Goal: Information Seeking & Learning: Check status

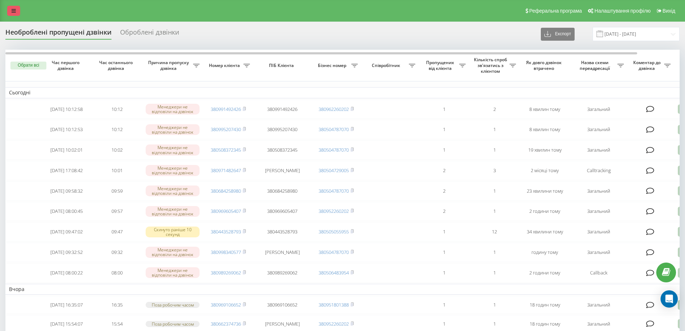
click at [14, 10] on icon at bounding box center [14, 10] width 4 height 5
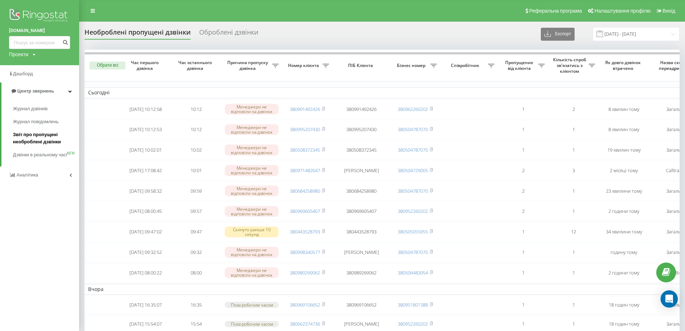
click at [31, 141] on span "Звіт про пропущені необроблені дзвінки" at bounding box center [44, 138] width 63 height 14
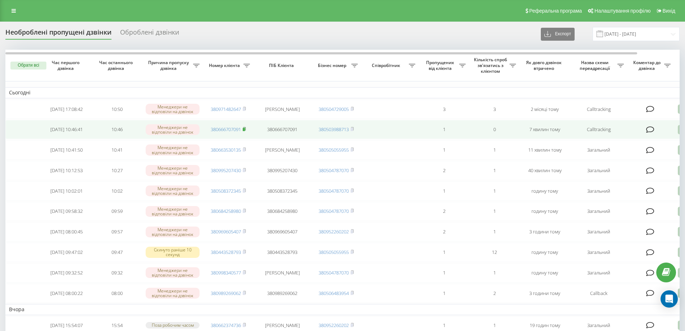
click at [245, 130] on rect at bounding box center [244, 129] width 2 height 3
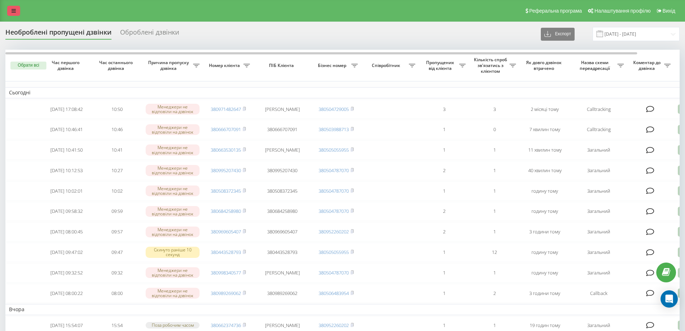
click at [19, 10] on link at bounding box center [13, 11] width 13 height 10
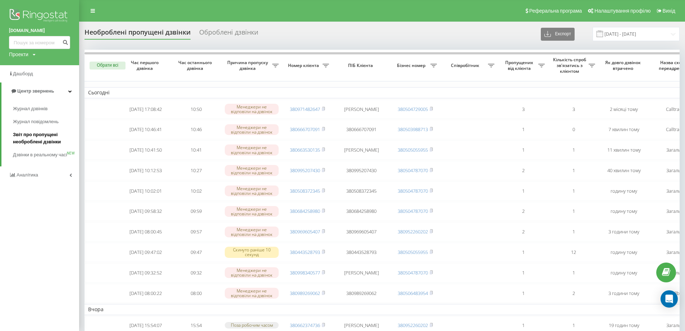
click at [19, 144] on span "Звіт про пропущені необроблені дзвінки" at bounding box center [44, 138] width 63 height 14
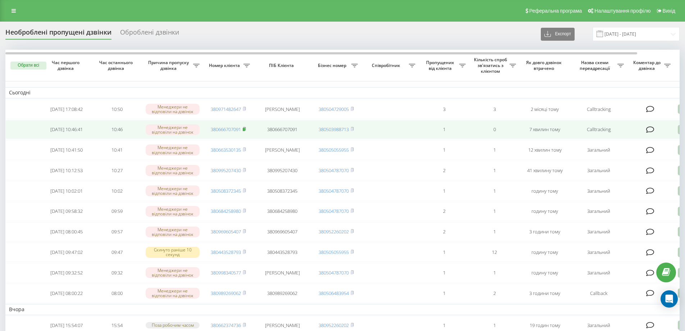
click at [245, 131] on rect at bounding box center [244, 129] width 2 height 3
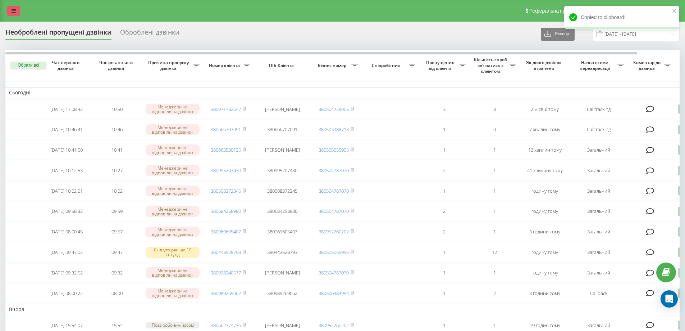
click at [12, 13] on icon at bounding box center [14, 10] width 4 height 5
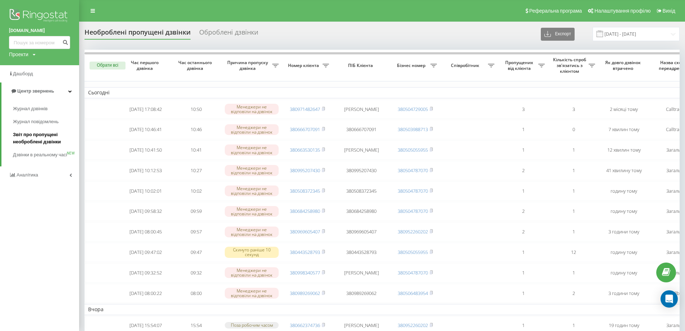
click at [42, 141] on span "Звіт про пропущені необроблені дзвінки" at bounding box center [44, 138] width 63 height 14
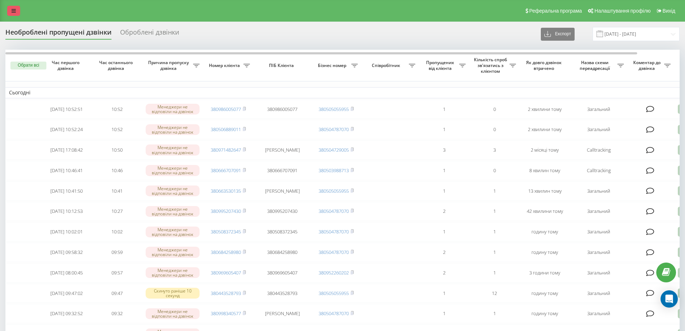
click at [13, 9] on icon at bounding box center [14, 10] width 4 height 5
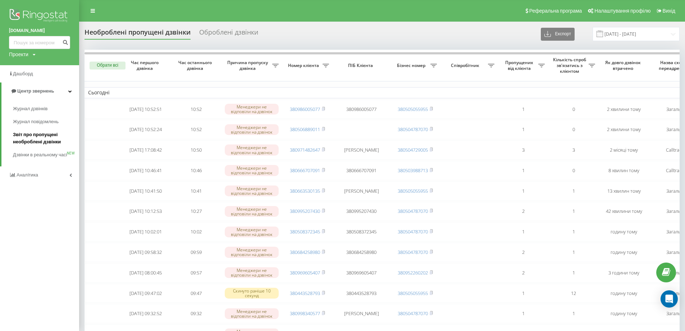
click at [31, 138] on span "Звіт про пропущені необроблені дзвінки" at bounding box center [44, 138] width 63 height 14
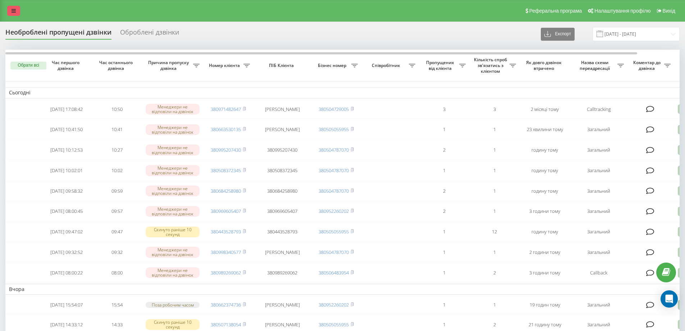
click at [17, 9] on link at bounding box center [13, 11] width 13 height 10
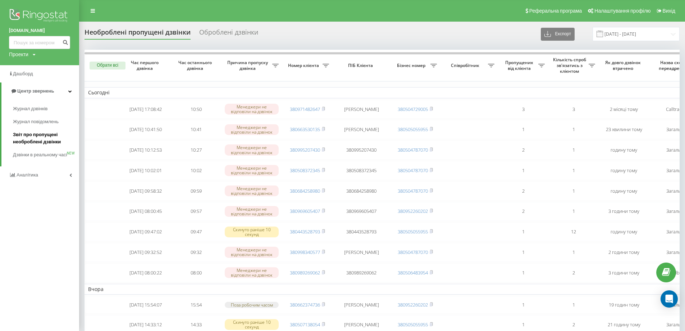
click at [34, 140] on span "Звіт про пропущені необроблені дзвінки" at bounding box center [44, 138] width 63 height 14
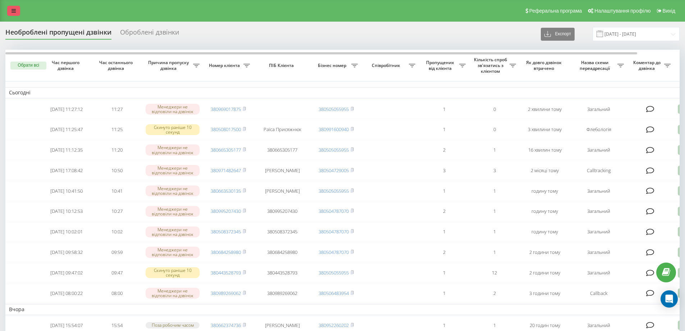
click at [15, 10] on icon at bounding box center [14, 10] width 4 height 5
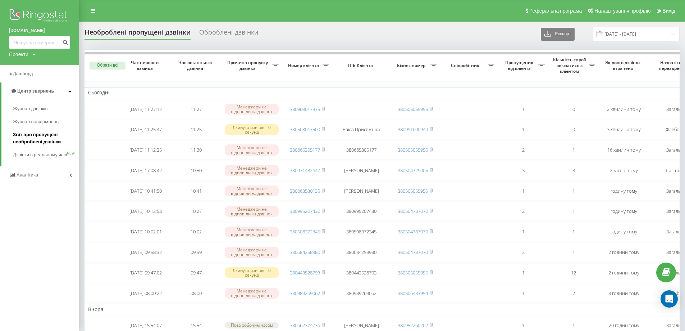
click at [51, 145] on span "Звіт про пропущені необроблені дзвінки" at bounding box center [44, 138] width 63 height 14
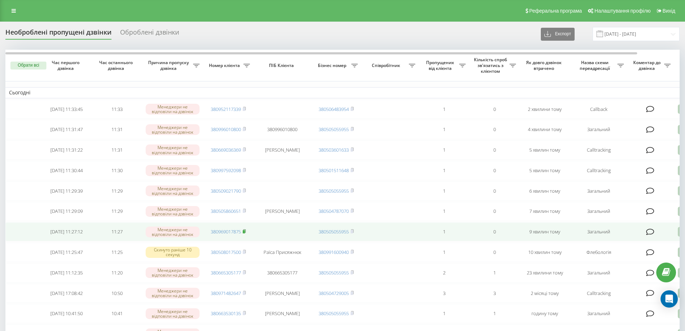
click at [245, 233] on rect at bounding box center [244, 231] width 2 height 3
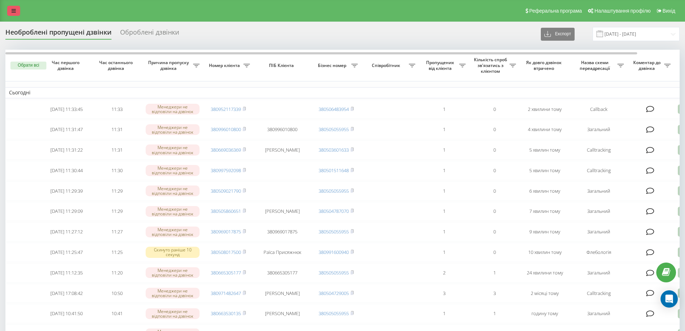
click at [18, 12] on link at bounding box center [13, 11] width 13 height 10
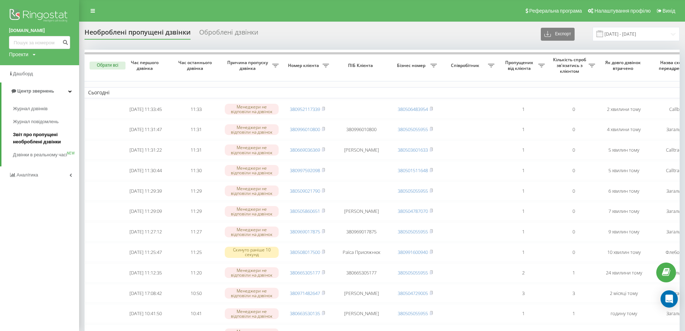
click at [38, 144] on span "Звіт про пропущені необроблені дзвінки" at bounding box center [44, 138] width 63 height 14
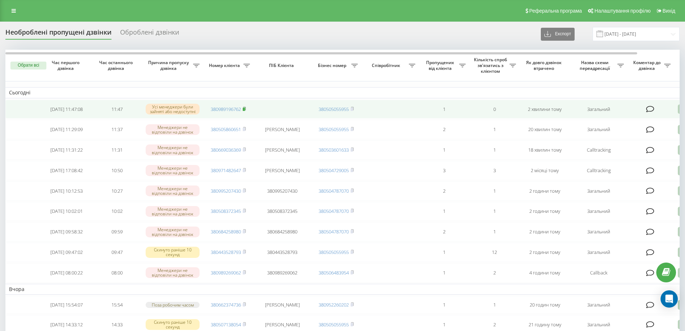
click at [246, 108] on icon at bounding box center [244, 108] width 3 height 4
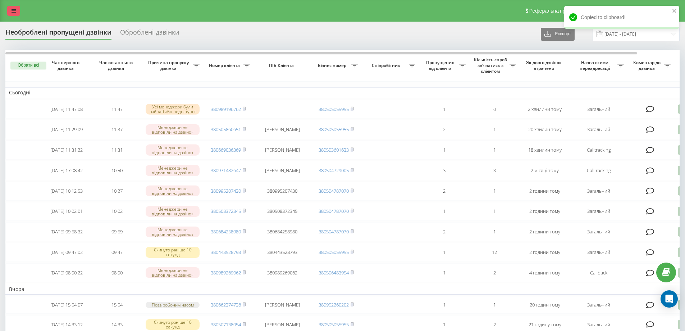
click at [12, 8] on link at bounding box center [13, 11] width 13 height 10
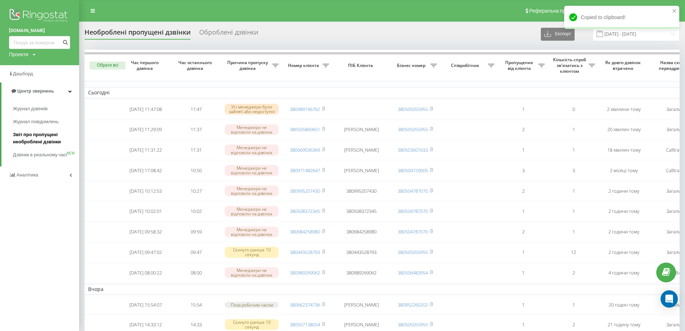
click at [55, 141] on span "Звіт про пропущені необроблені дзвінки" at bounding box center [44, 138] width 63 height 14
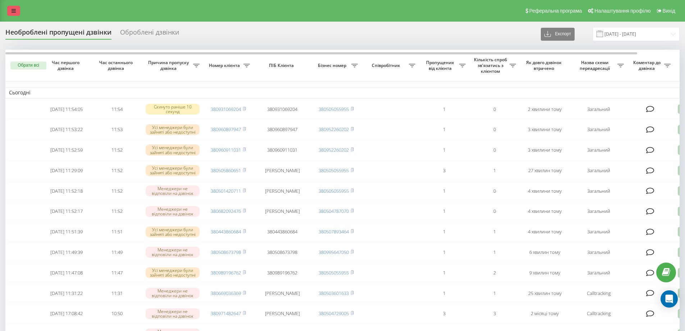
click at [9, 8] on link at bounding box center [13, 11] width 13 height 10
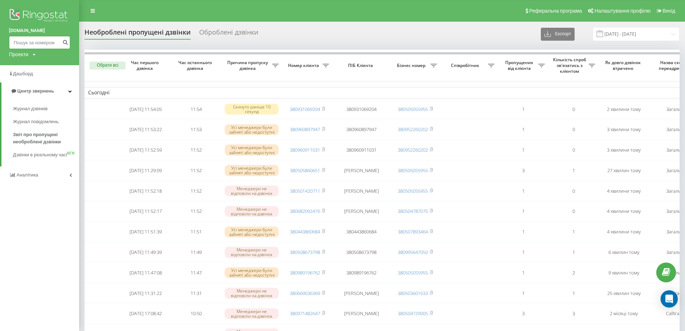
click at [40, 47] on input at bounding box center [39, 42] width 61 height 13
type input "0973426775"
click at [64, 44] on icon "submit" at bounding box center [65, 41] width 6 height 4
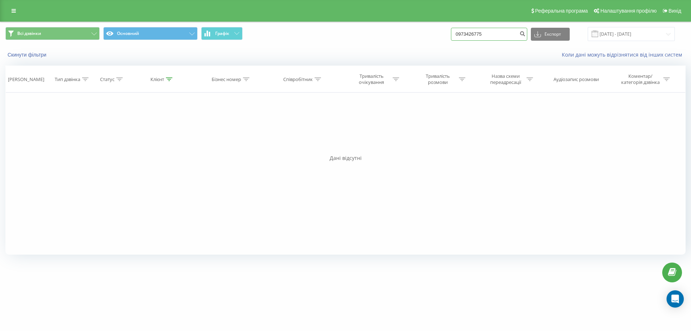
drag, startPoint x: 448, startPoint y: 33, endPoint x: 442, endPoint y: 33, distance: 5.8
click at [442, 33] on div "Всі дзвінки Основний Графік 0973426775 Експорт .csv .xls .xlsx [DATE] - [DATE]" at bounding box center [345, 34] width 680 height 14
click at [11, 12] on link at bounding box center [13, 11] width 13 height 10
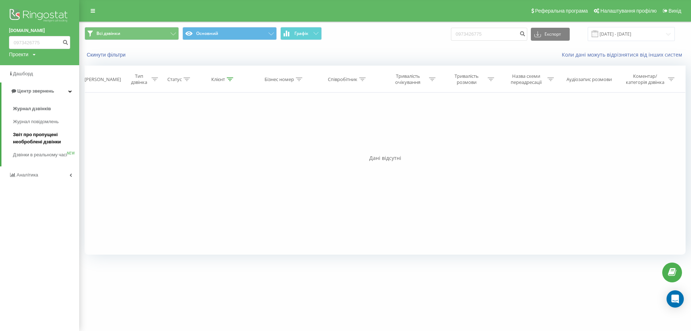
click at [25, 143] on span "Звіт про пропущені необроблені дзвінки" at bounding box center [44, 138] width 63 height 14
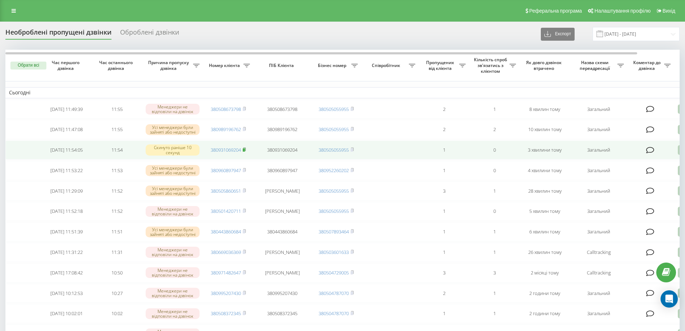
click at [246, 151] on icon at bounding box center [244, 149] width 3 height 4
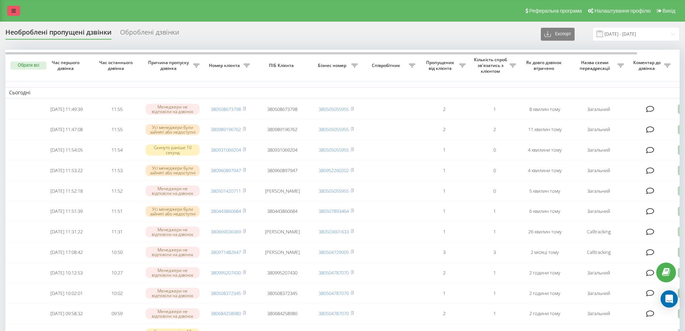
click at [19, 13] on link at bounding box center [13, 11] width 13 height 10
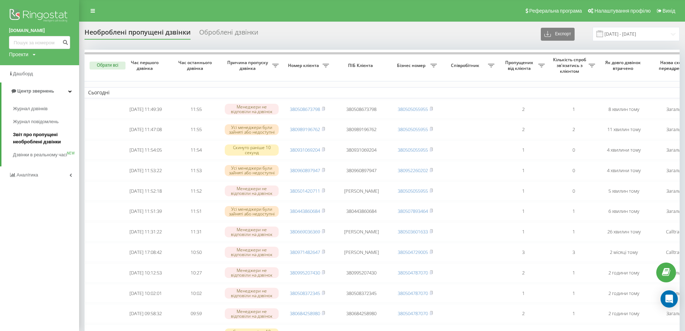
click at [44, 136] on span "Звіт про пропущені необроблені дзвінки" at bounding box center [44, 138] width 63 height 14
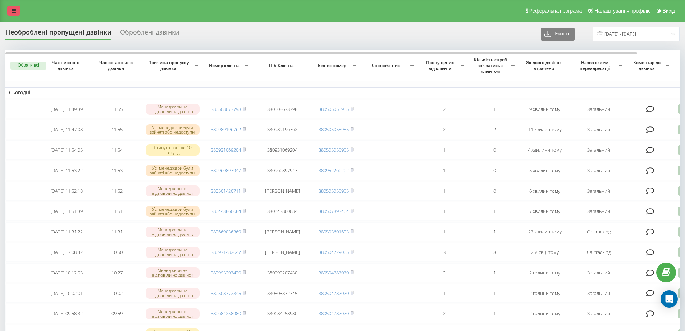
drag, startPoint x: 15, startPoint y: 11, endPoint x: 21, endPoint y: 13, distance: 5.8
click at [15, 11] on icon at bounding box center [14, 10] width 4 height 5
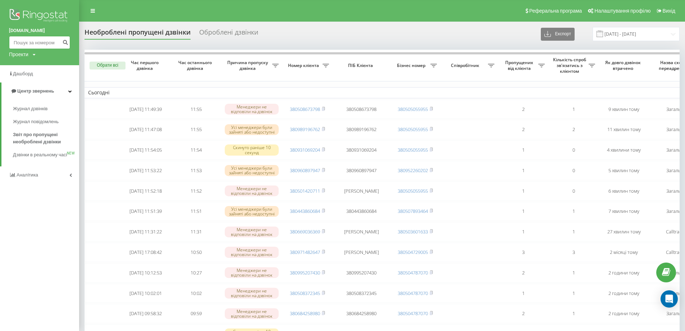
paste input "380931069204"
type input "380931069204"
click at [64, 42] on icon "submit" at bounding box center [65, 41] width 6 height 4
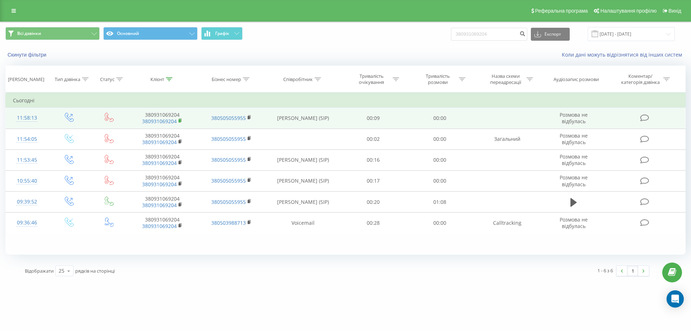
click at [179, 119] on icon at bounding box center [180, 120] width 4 height 5
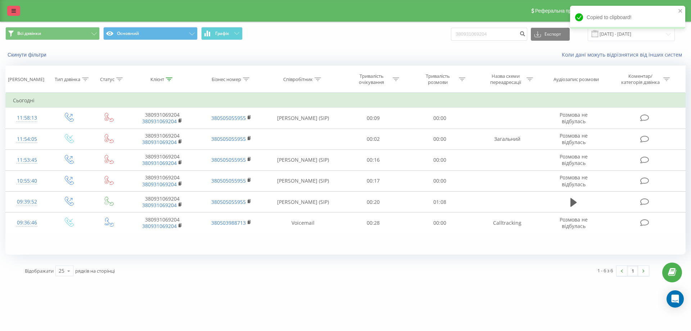
click at [14, 12] on icon at bounding box center [14, 10] width 4 height 5
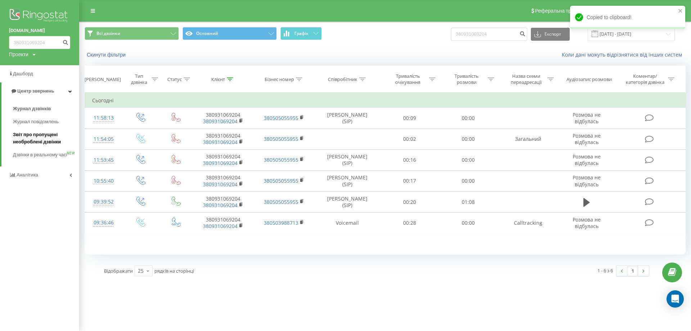
click at [48, 143] on span "Звіт про пропущені необроблені дзвінки" at bounding box center [44, 138] width 63 height 14
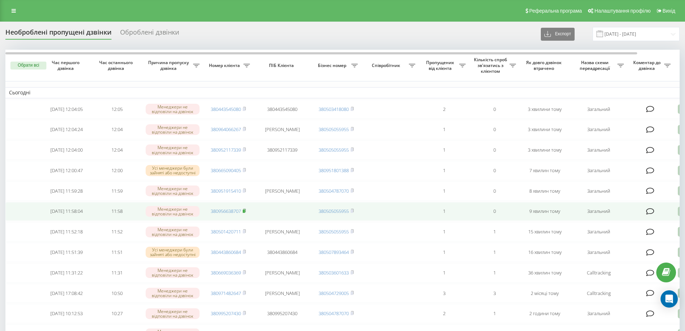
click at [246, 213] on icon at bounding box center [244, 210] width 3 height 4
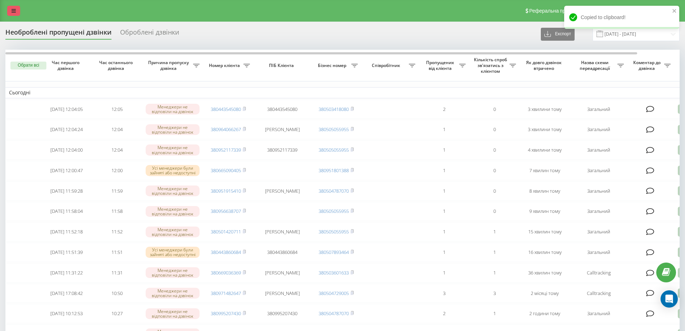
click at [18, 9] on link at bounding box center [13, 11] width 13 height 10
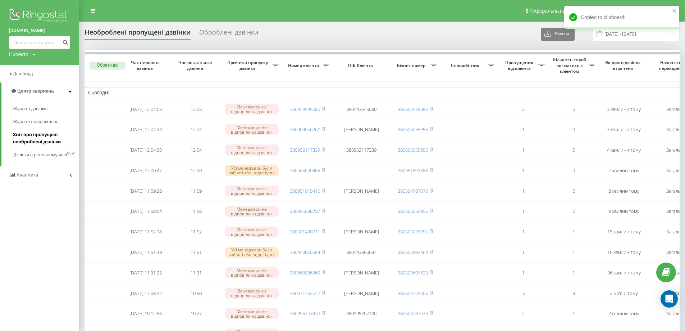
click at [42, 143] on span "Звіт про пропущені необроблені дзвінки" at bounding box center [44, 138] width 63 height 14
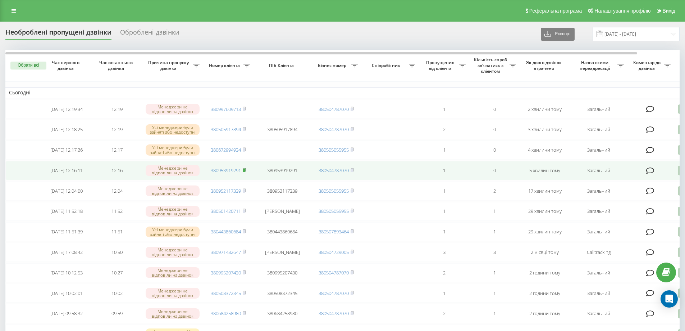
click at [245, 172] on rect at bounding box center [244, 170] width 2 height 3
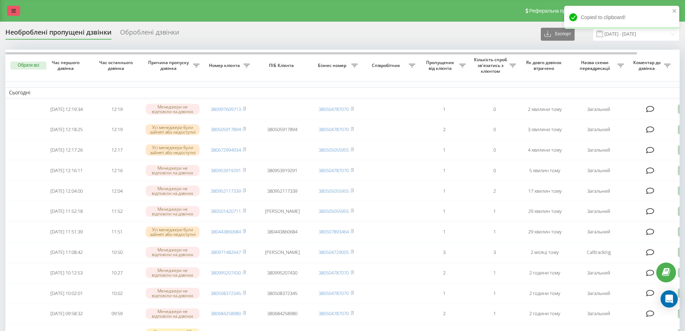
click at [16, 6] on link at bounding box center [13, 11] width 13 height 10
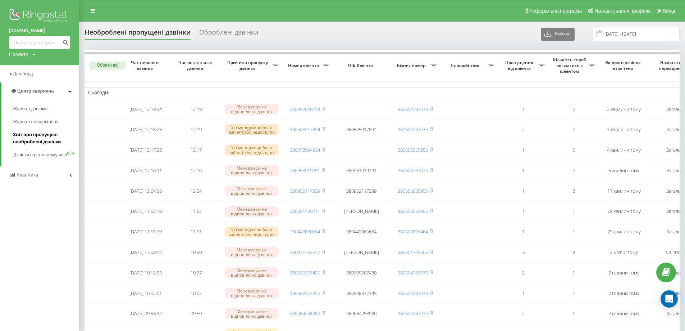
click at [40, 140] on span "Звіт про пропущені необроблені дзвінки" at bounding box center [44, 138] width 63 height 14
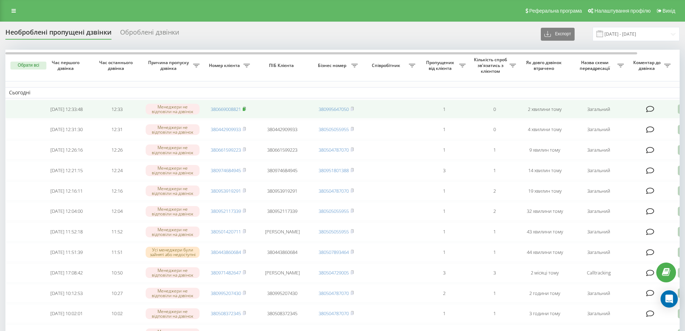
click at [246, 109] on icon at bounding box center [244, 108] width 3 height 4
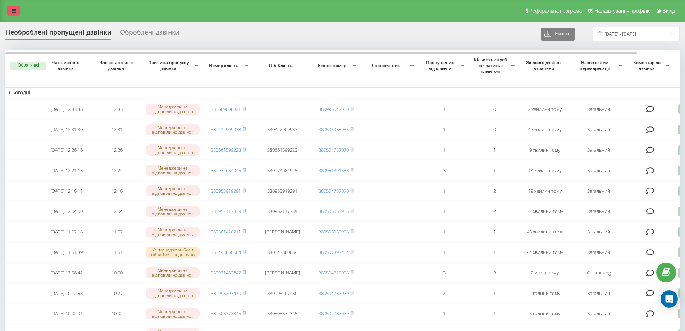
click at [15, 10] on icon at bounding box center [14, 10] width 4 height 5
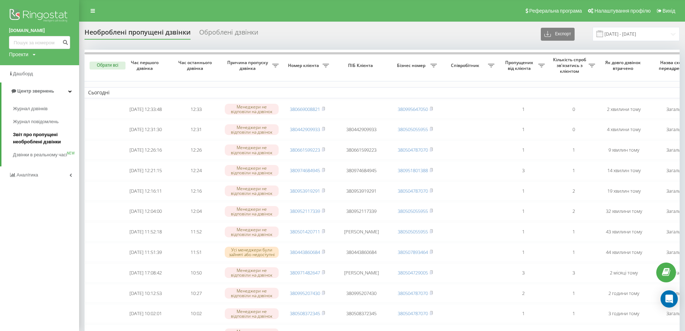
click at [49, 139] on span "Звіт про пропущені необроблені дзвінки" at bounding box center [44, 138] width 63 height 14
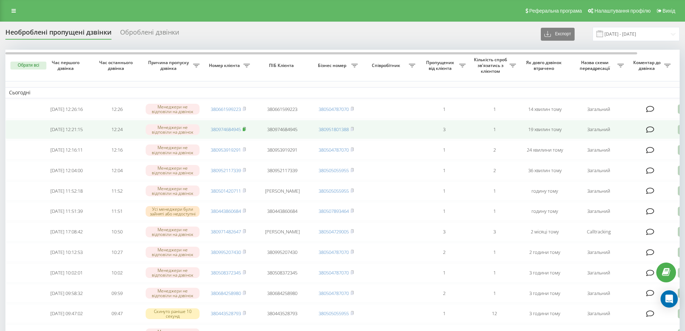
click at [244, 131] on rect at bounding box center [244, 129] width 2 height 3
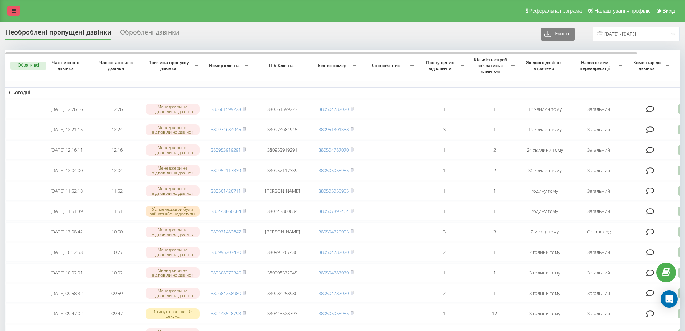
click at [15, 8] on icon at bounding box center [14, 10] width 4 height 5
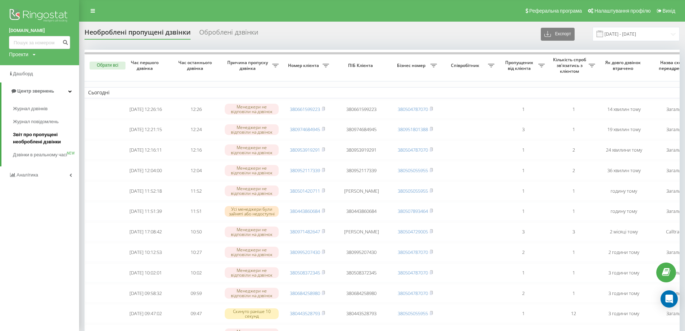
click at [47, 141] on span "Звіт про пропущені необроблені дзвінки" at bounding box center [44, 138] width 63 height 14
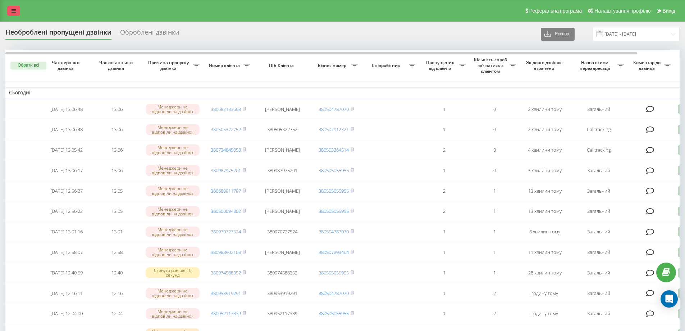
click at [15, 9] on icon at bounding box center [14, 10] width 4 height 5
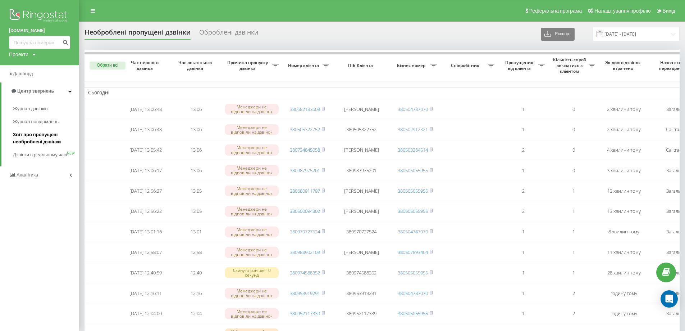
click at [46, 141] on span "Звіт про пропущені необроблені дзвінки" at bounding box center [44, 138] width 63 height 14
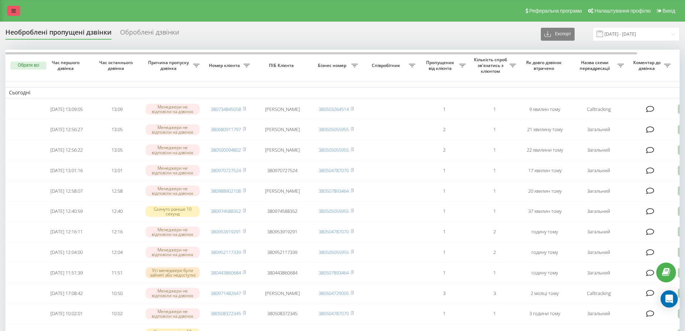
click at [9, 13] on link at bounding box center [13, 11] width 13 height 10
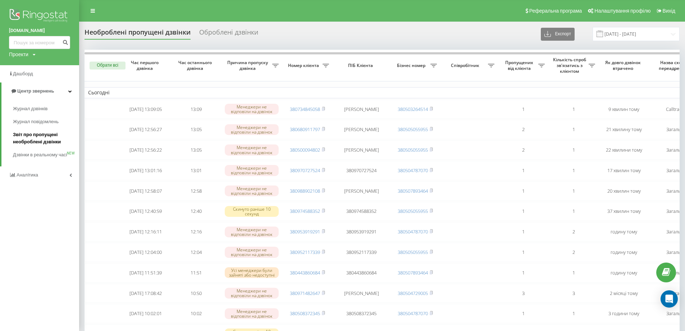
click at [49, 137] on span "Звіт про пропущені необроблені дзвінки" at bounding box center [44, 138] width 63 height 14
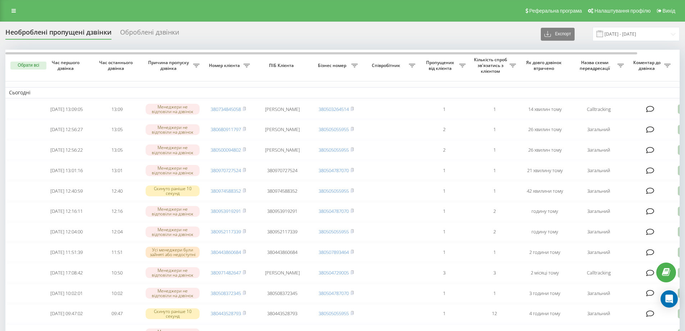
click at [18, 5] on div "Реферальна програма Налаштування профілю Вихід" at bounding box center [342, 11] width 685 height 22
click at [18, 16] on div "Реферальна програма Налаштування профілю Вихід" at bounding box center [342, 11] width 685 height 22
click at [15, 12] on icon at bounding box center [14, 10] width 4 height 5
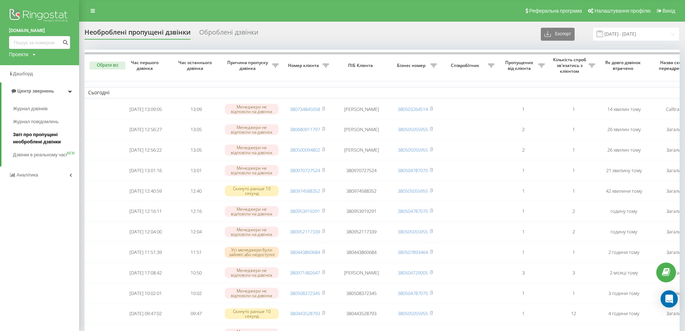
click at [33, 139] on span "Звіт про пропущені необроблені дзвінки" at bounding box center [44, 138] width 63 height 14
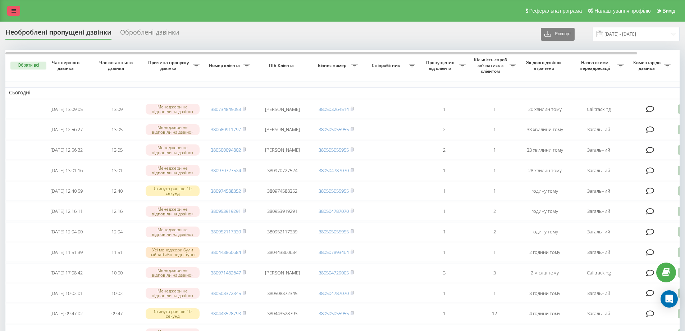
click at [13, 10] on icon at bounding box center [14, 10] width 4 height 5
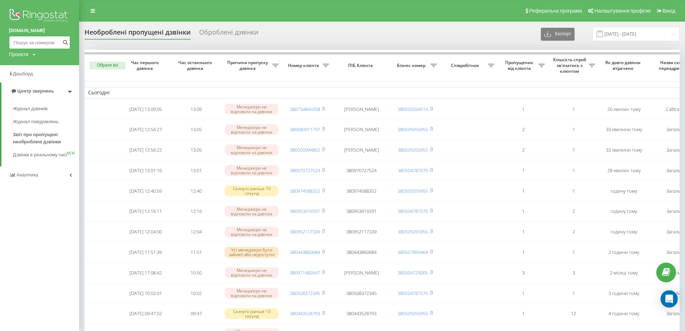
click at [53, 45] on input at bounding box center [39, 42] width 61 height 13
type input "0577885240"
click at [66, 44] on icon "submit" at bounding box center [65, 41] width 6 height 4
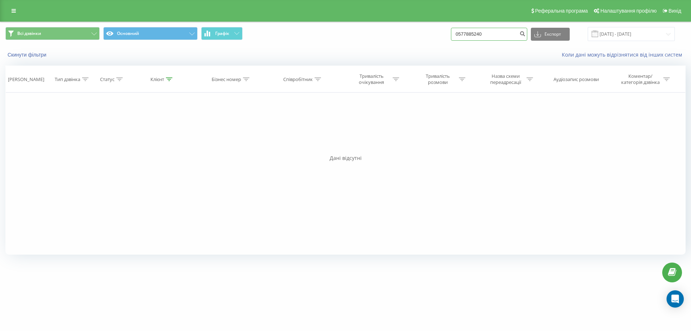
drag, startPoint x: 503, startPoint y: 35, endPoint x: 431, endPoint y: 35, distance: 72.3
click at [431, 35] on div "Всі дзвінки Основний Графік 0577885240 Експорт .csv .xls .xlsx 22.06.2025 - 22.…" at bounding box center [345, 34] width 680 height 14
click at [10, 12] on link at bounding box center [13, 11] width 13 height 10
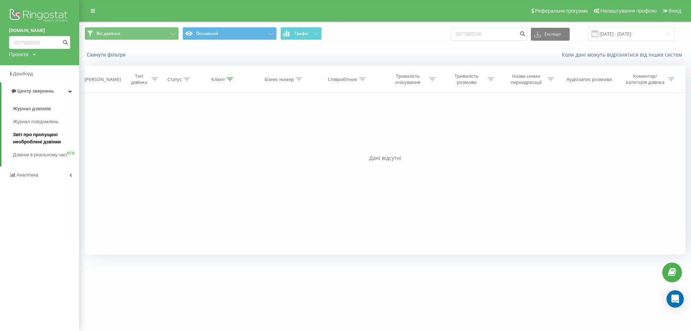
click at [38, 136] on span "Звіт про пропущені необроблені дзвінки" at bounding box center [44, 138] width 63 height 14
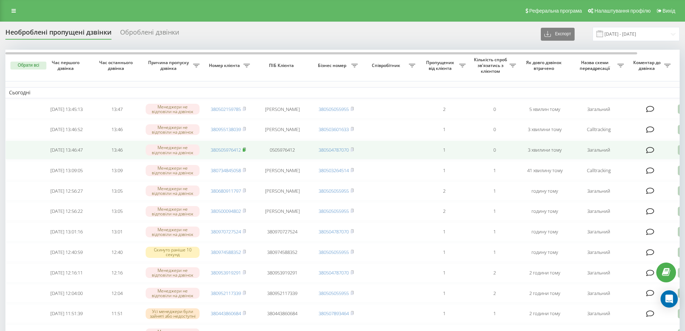
click at [245, 151] on rect at bounding box center [244, 149] width 2 height 3
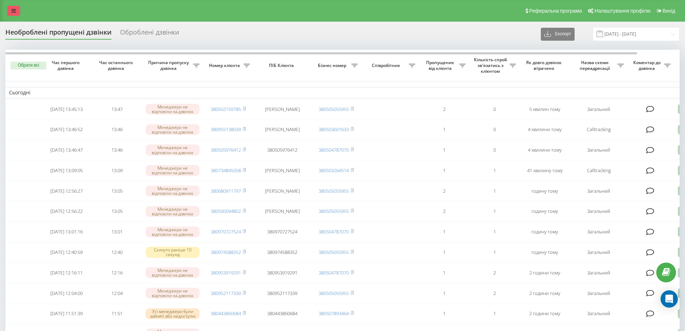
click at [14, 10] on icon at bounding box center [14, 10] width 4 height 5
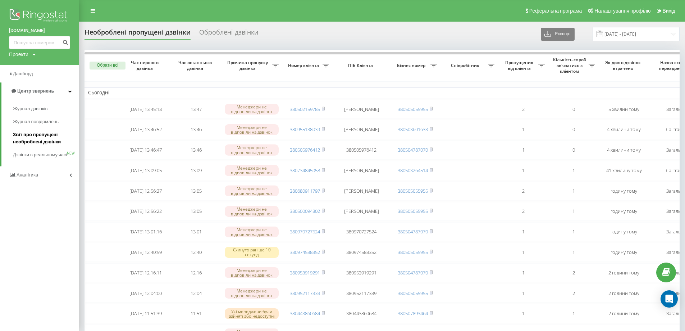
click at [34, 141] on span "Звіт про пропущені необроблені дзвінки" at bounding box center [44, 138] width 63 height 14
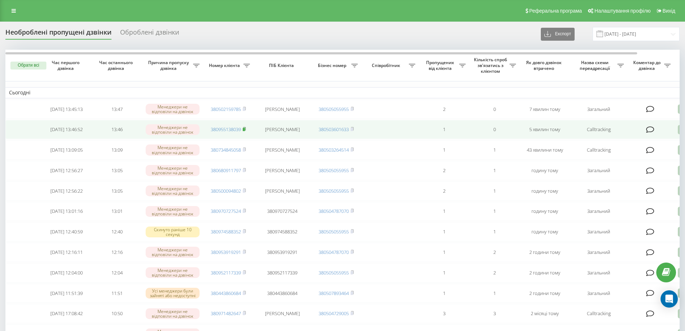
click at [244, 128] on span at bounding box center [244, 129] width 3 height 6
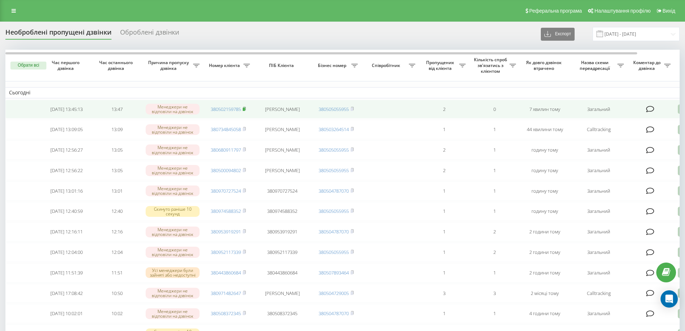
click at [246, 108] on icon at bounding box center [244, 108] width 3 height 4
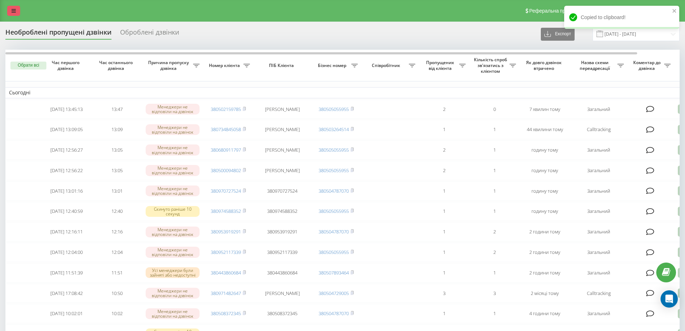
click at [11, 10] on link at bounding box center [13, 11] width 13 height 10
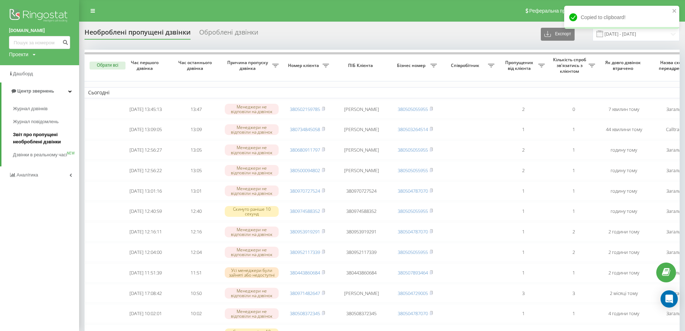
click at [36, 136] on span "Звіт про пропущені необроблені дзвінки" at bounding box center [44, 138] width 63 height 14
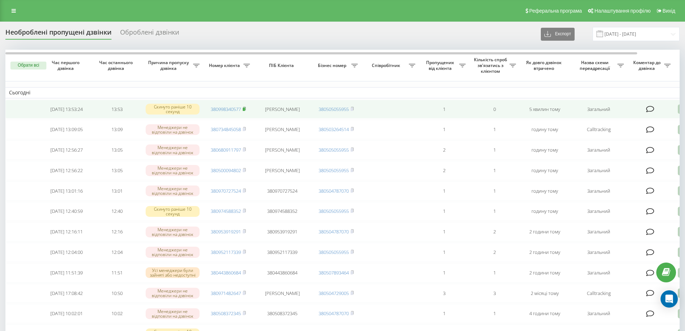
click at [245, 108] on rect at bounding box center [244, 109] width 2 height 3
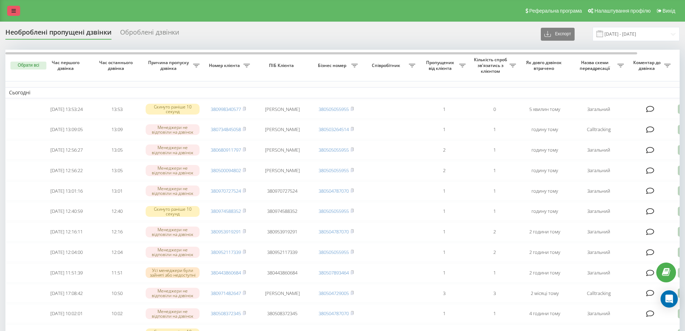
click at [15, 8] on icon at bounding box center [14, 10] width 4 height 5
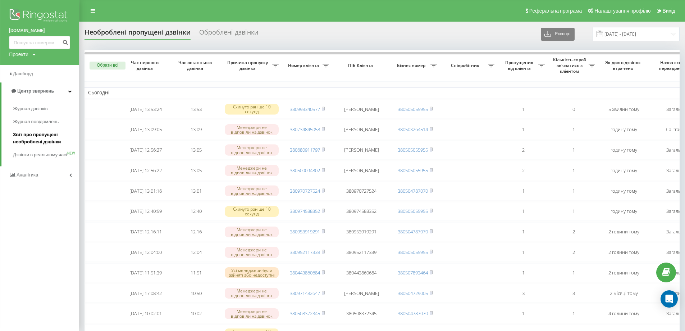
click at [54, 136] on span "Звіт про пропущені необроблені дзвінки" at bounding box center [44, 138] width 63 height 14
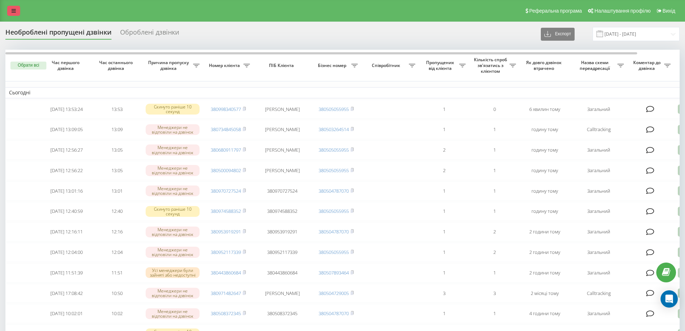
click at [10, 13] on link at bounding box center [13, 11] width 13 height 10
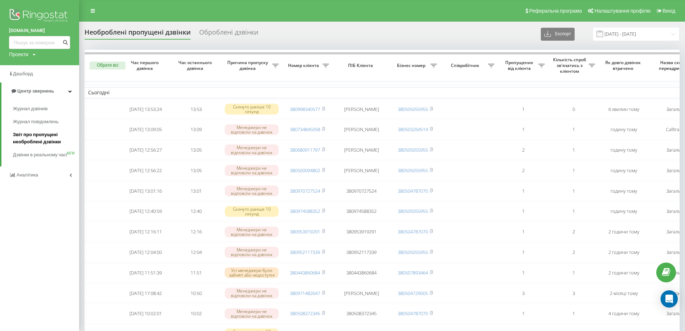
click at [56, 145] on span "Звіт про пропущені необроблені дзвінки" at bounding box center [44, 138] width 63 height 14
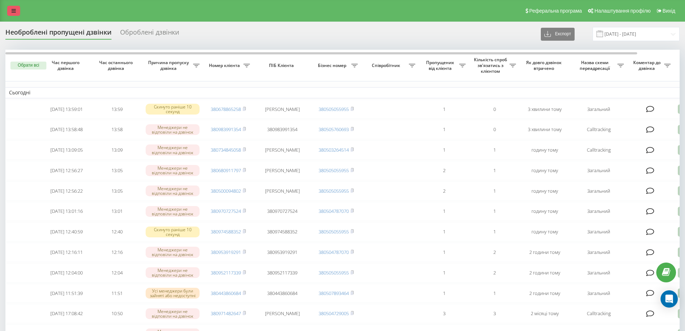
click at [16, 9] on link at bounding box center [13, 11] width 13 height 10
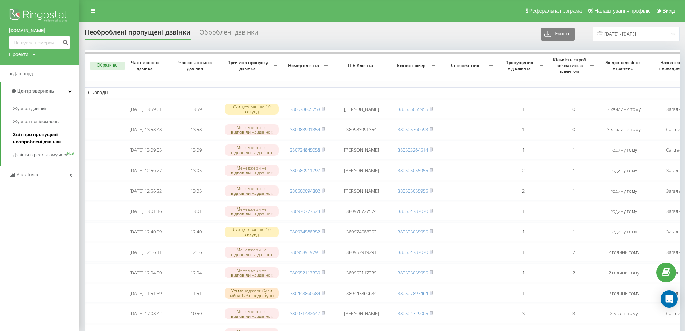
click at [49, 137] on span "Звіт про пропущені необроблені дзвінки" at bounding box center [44, 138] width 63 height 14
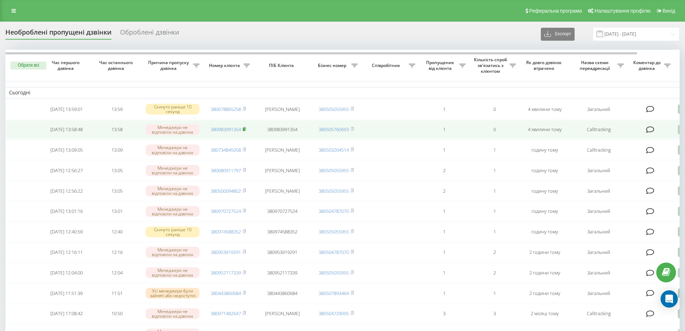
click at [244, 131] on rect at bounding box center [244, 129] width 2 height 3
click at [245, 131] on rect at bounding box center [244, 129] width 2 height 3
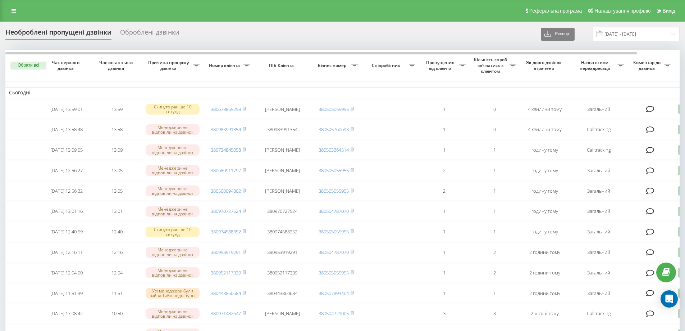
click at [14, 3] on div "Реферальна програма Налаштування профілю Вихід" at bounding box center [342, 11] width 685 height 22
click at [14, 6] on link at bounding box center [13, 11] width 13 height 10
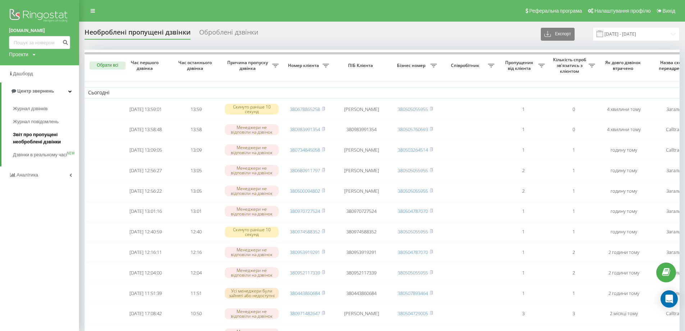
click at [30, 138] on span "Звіт про пропущені необроблені дзвінки" at bounding box center [44, 138] width 63 height 14
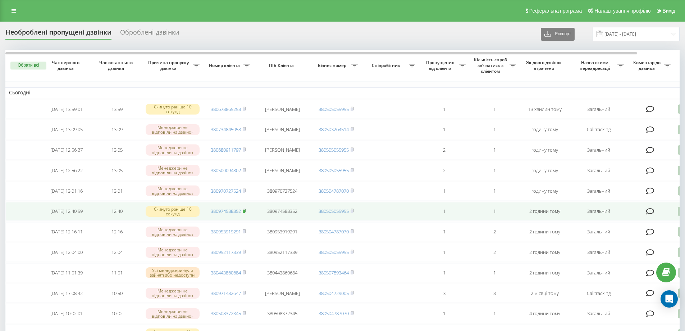
click at [245, 213] on rect at bounding box center [244, 210] width 2 height 3
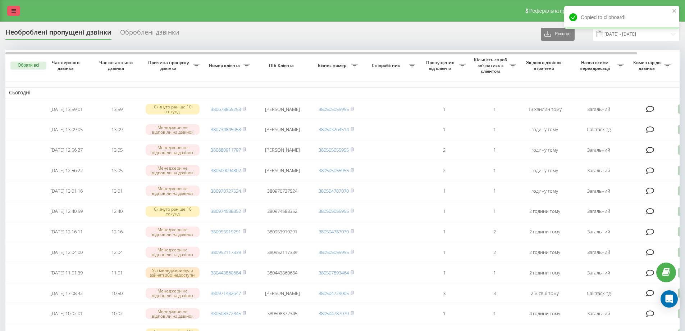
drag, startPoint x: 9, startPoint y: 9, endPoint x: 33, endPoint y: 30, distance: 32.1
click at [9, 9] on link at bounding box center [13, 11] width 13 height 10
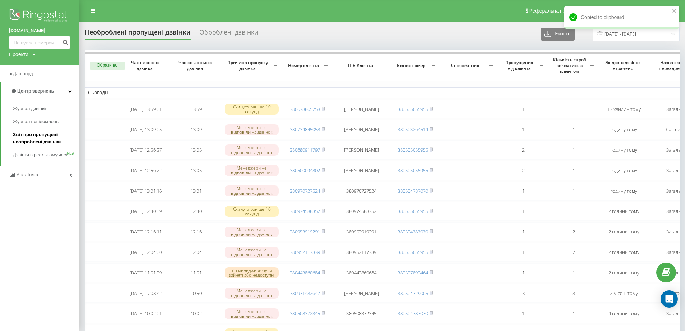
click at [28, 141] on span "Звіт про пропущені необроблені дзвінки" at bounding box center [44, 138] width 63 height 14
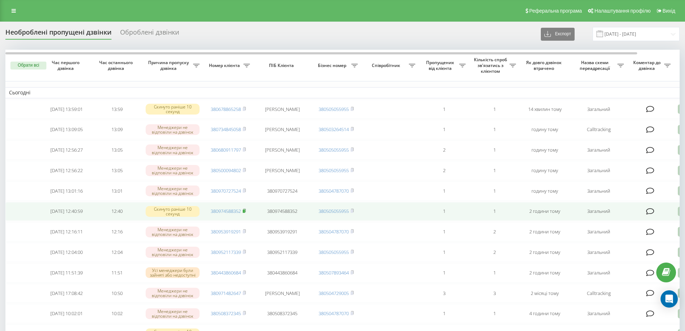
click at [245, 213] on rect at bounding box center [244, 210] width 2 height 3
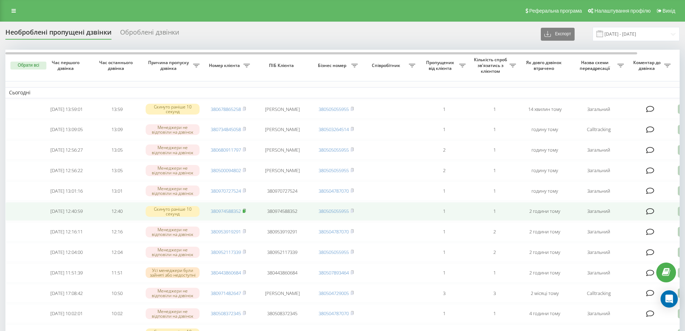
click at [244, 213] on rect at bounding box center [244, 210] width 2 height 3
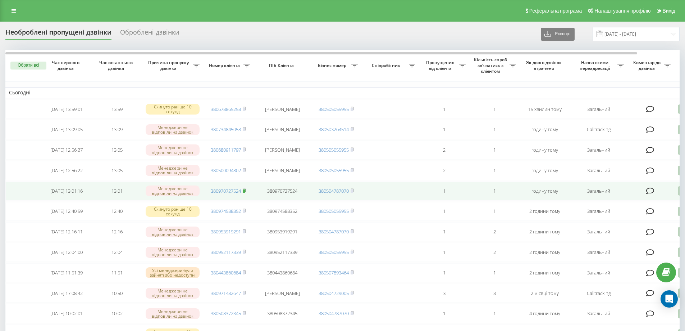
click at [245, 192] on rect at bounding box center [244, 190] width 2 height 3
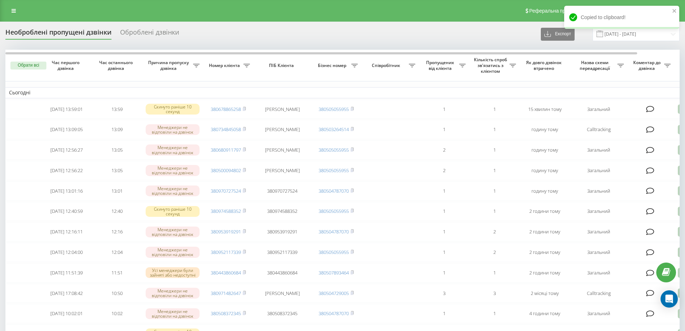
click at [12, 9] on icon at bounding box center [14, 10] width 4 height 5
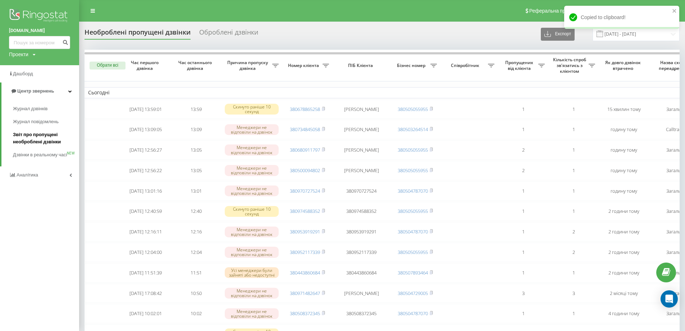
click at [41, 139] on span "Звіт про пропущені необроблені дзвінки" at bounding box center [44, 138] width 63 height 14
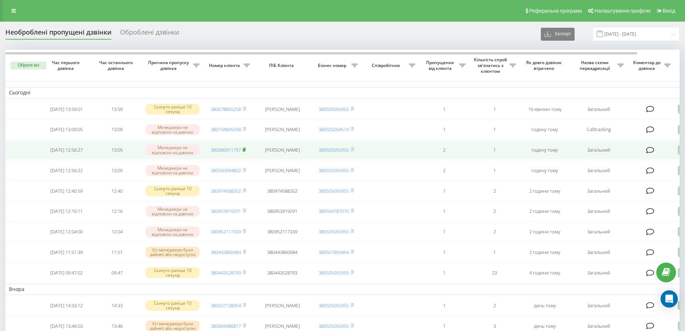
click at [246, 151] on icon at bounding box center [244, 149] width 3 height 4
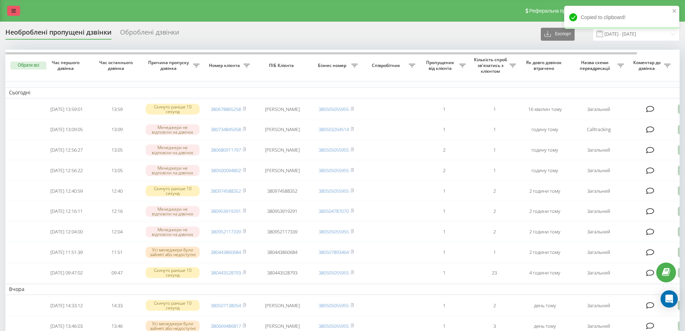
click at [19, 9] on link at bounding box center [13, 11] width 13 height 10
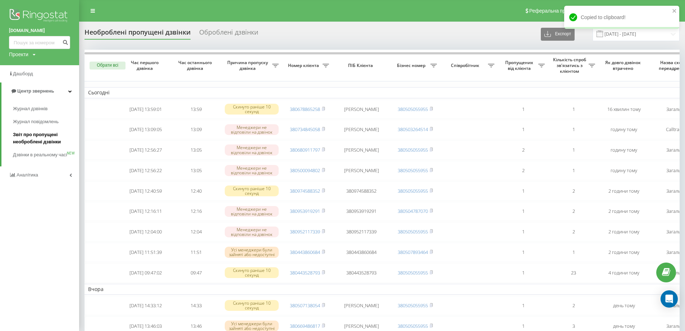
click at [42, 138] on span "Звіт про пропущені необроблені дзвінки" at bounding box center [44, 138] width 63 height 14
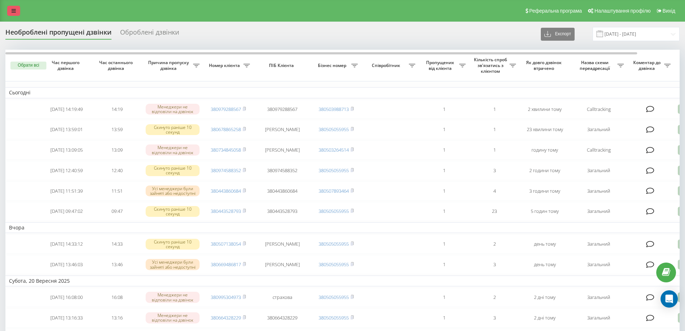
click at [14, 8] on icon at bounding box center [14, 10] width 4 height 5
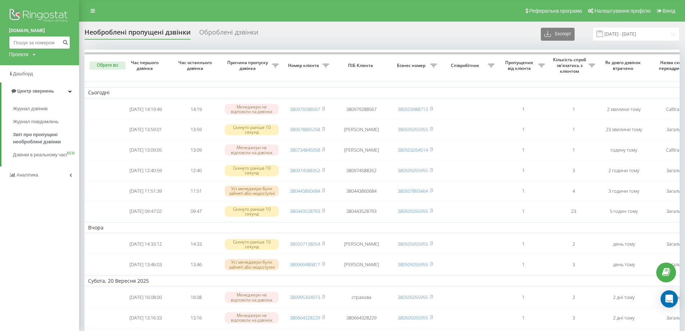
click at [28, 42] on input at bounding box center [39, 42] width 61 height 13
type input "0977993523"
click at [69, 40] on button "submit" at bounding box center [65, 42] width 10 height 13
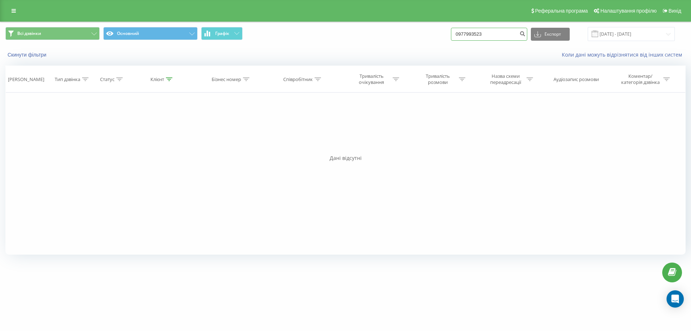
drag, startPoint x: 491, startPoint y: 31, endPoint x: 458, endPoint y: 30, distance: 32.7
click at [458, 30] on input "0977993523" at bounding box center [489, 34] width 76 height 13
click at [10, 10] on link at bounding box center [13, 11] width 13 height 10
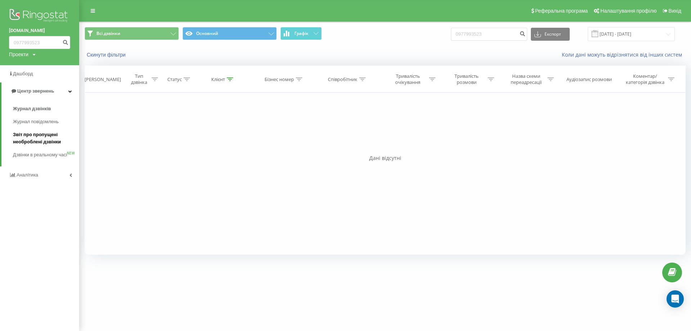
click at [57, 136] on span "Звіт про пропущені необроблені дзвінки" at bounding box center [44, 138] width 63 height 14
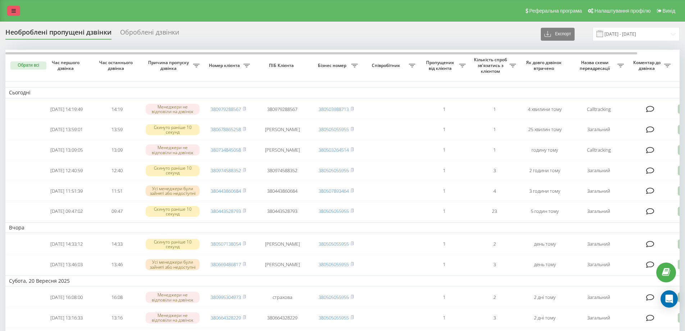
click at [9, 7] on link at bounding box center [13, 11] width 13 height 10
click at [14, 11] on icon at bounding box center [14, 10] width 4 height 5
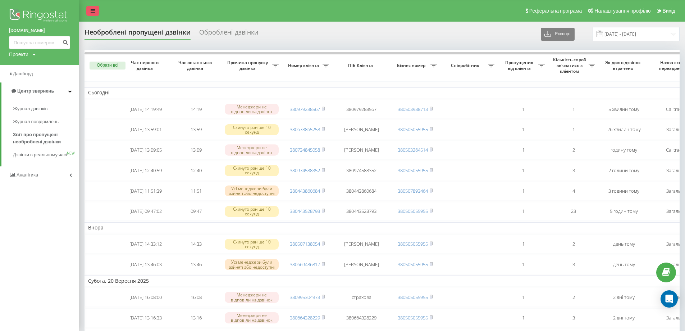
drag, startPoint x: 13, startPoint y: 10, endPoint x: 85, endPoint y: 107, distance: 120.2
click at [13, 10] on img at bounding box center [39, 16] width 61 height 18
click at [42, 109] on span "Журнал дзвінків" at bounding box center [32, 108] width 38 height 7
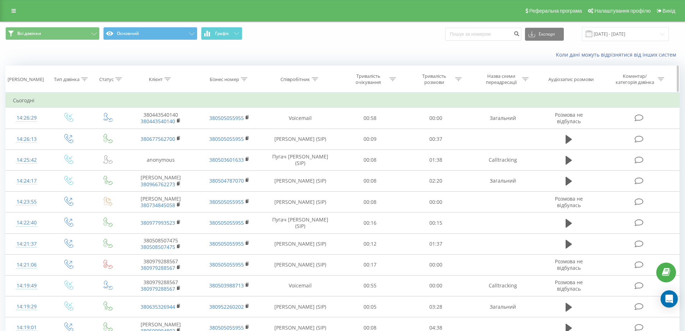
click at [317, 78] on icon at bounding box center [315, 79] width 6 height 4
click at [304, 129] on input "text" at bounding box center [300, 130] width 63 height 13
type input "пугач"
click at [313, 148] on span "OK" at bounding box center [316, 144] width 20 height 11
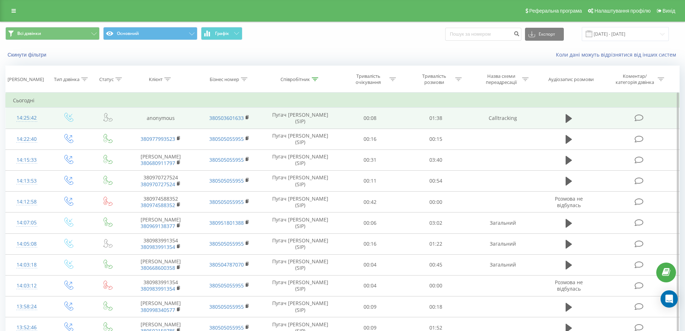
click at [177, 121] on td "anonymous" at bounding box center [161, 118] width 68 height 21
click at [174, 119] on td "anonymous" at bounding box center [161, 118] width 68 height 21
click at [171, 119] on td "anonymous" at bounding box center [161, 118] width 68 height 21
click at [173, 118] on td "anonymous" at bounding box center [161, 118] width 68 height 21
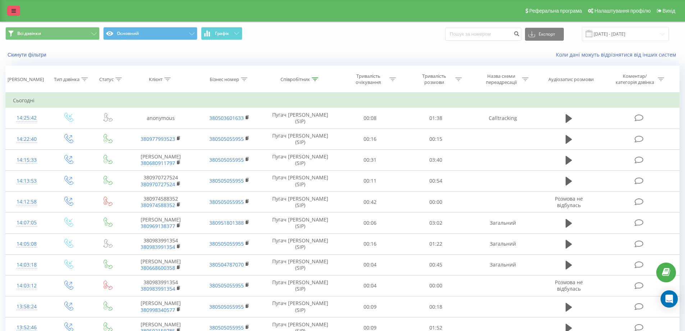
click at [10, 15] on link at bounding box center [13, 11] width 13 height 10
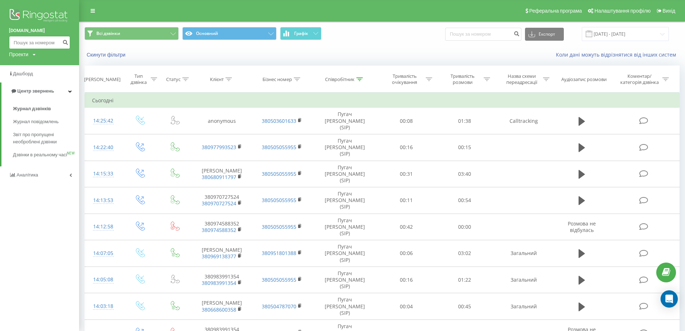
paste input "380506483954"
type input "380506483954"
click at [64, 41] on icon "submit" at bounding box center [65, 41] width 6 height 4
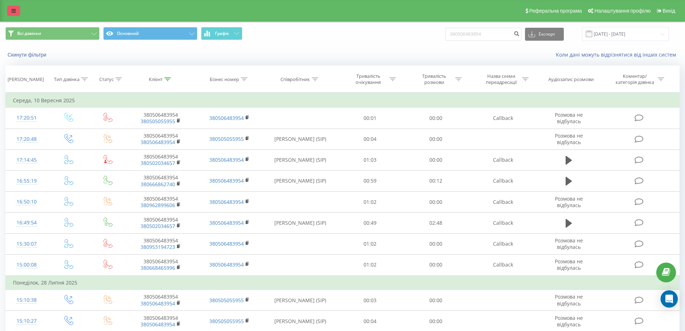
click at [15, 10] on icon at bounding box center [14, 10] width 4 height 5
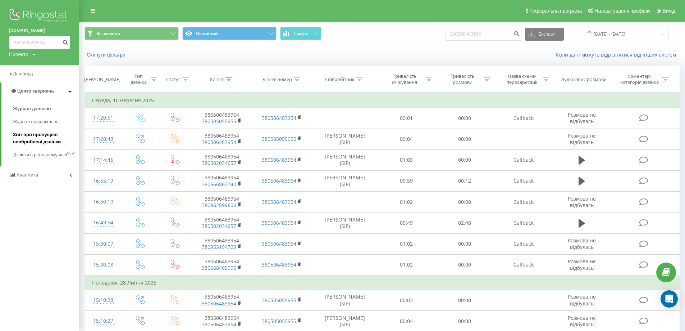
click at [40, 144] on span "Звіт про пропущені необроблені дзвінки" at bounding box center [44, 138] width 63 height 14
click at [40, 142] on span "Звіт про пропущені необроблені дзвінки" at bounding box center [44, 138] width 63 height 14
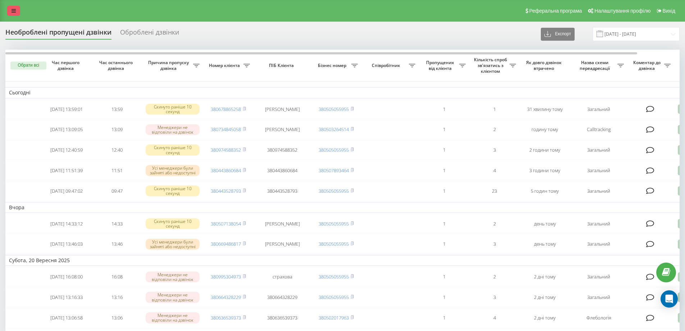
click at [13, 14] on link at bounding box center [13, 11] width 13 height 10
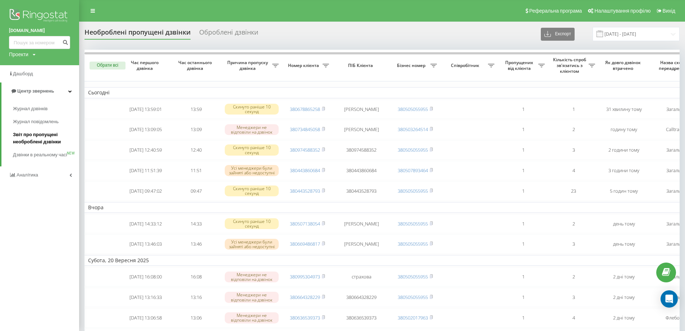
click at [35, 141] on span "Звіт про пропущені необроблені дзвінки" at bounding box center [44, 138] width 63 height 14
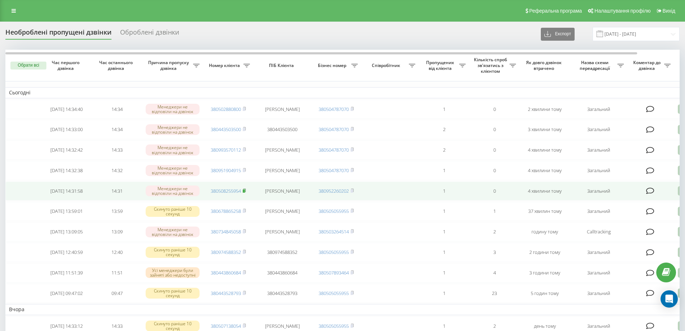
click at [244, 192] on rect at bounding box center [244, 190] width 2 height 3
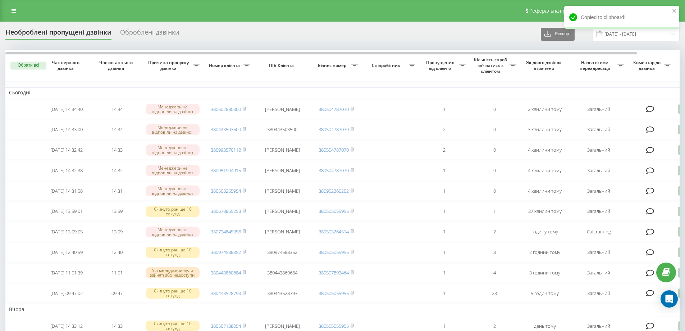
drag, startPoint x: 14, startPoint y: 13, endPoint x: 24, endPoint y: 18, distance: 10.6
click at [14, 12] on icon at bounding box center [14, 10] width 4 height 5
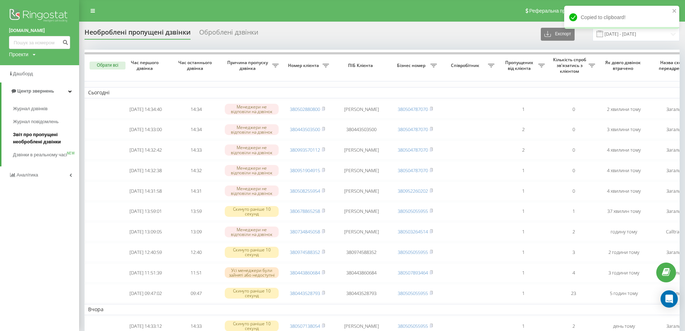
click at [22, 138] on span "Звіт про пропущені необроблені дзвінки" at bounding box center [44, 138] width 63 height 14
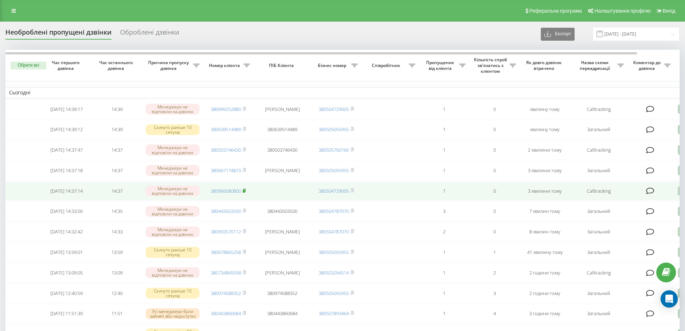
click at [244, 192] on rect at bounding box center [244, 190] width 2 height 3
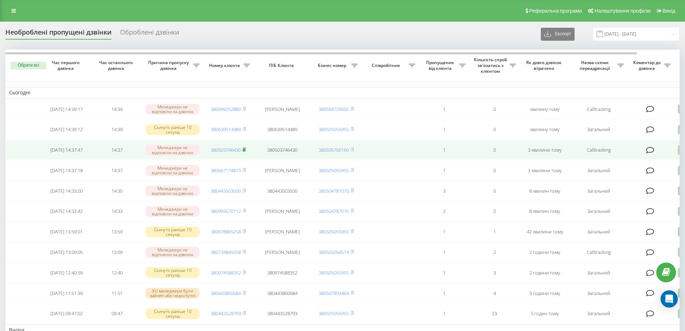
click at [245, 151] on rect at bounding box center [244, 149] width 2 height 3
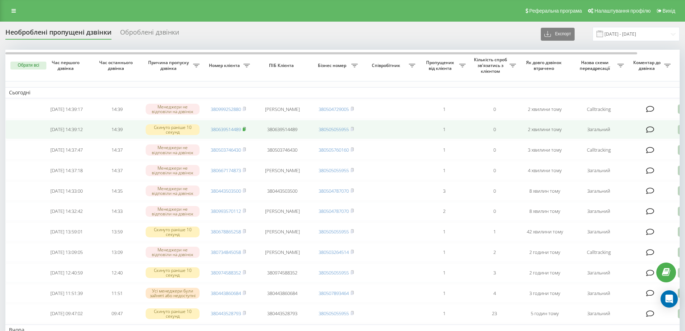
click at [245, 129] on icon at bounding box center [244, 129] width 3 height 4
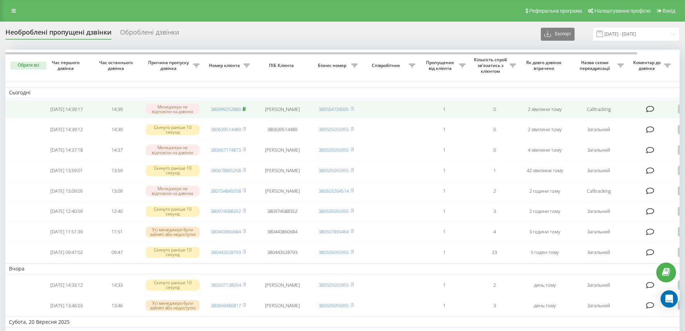
click at [245, 109] on rect at bounding box center [244, 109] width 2 height 3
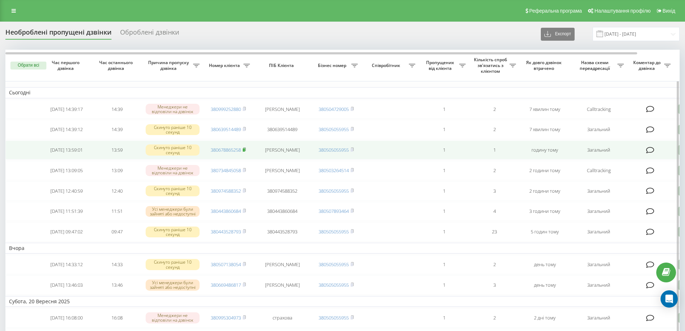
click at [246, 151] on icon at bounding box center [244, 149] width 3 height 3
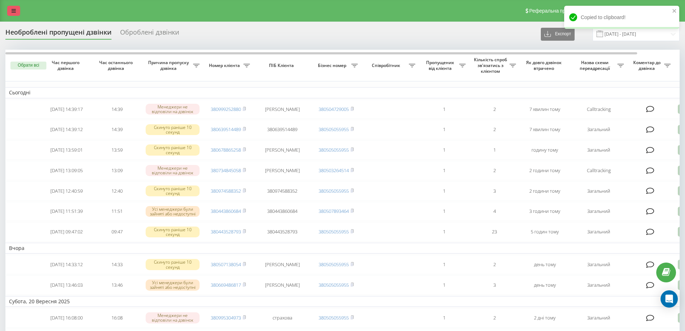
click at [15, 6] on link at bounding box center [13, 11] width 13 height 10
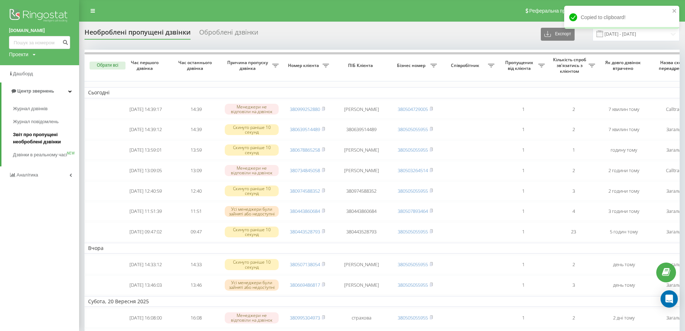
click at [52, 138] on span "Звіт про пропущені необроблені дзвінки" at bounding box center [44, 138] width 63 height 14
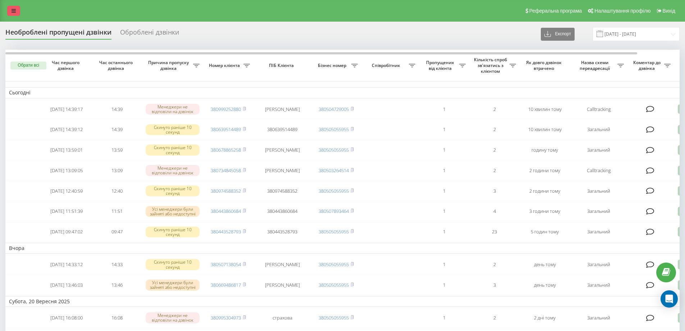
click at [14, 10] on icon at bounding box center [14, 10] width 4 height 5
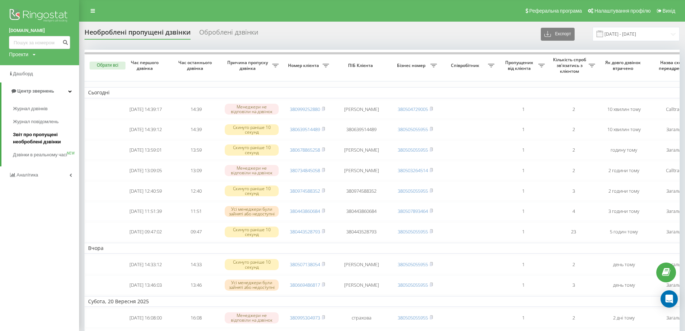
click at [44, 141] on span "Звіт про пропущені необроблені дзвінки" at bounding box center [44, 138] width 63 height 14
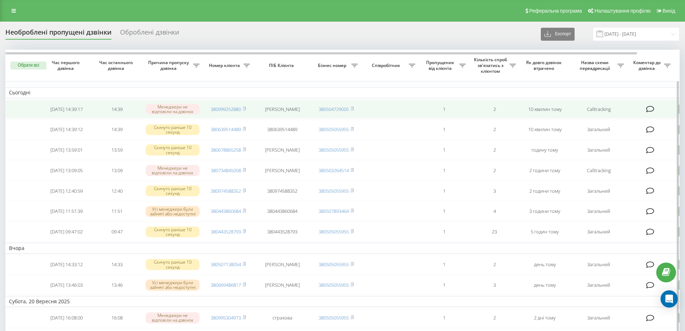
click at [242, 109] on span "380999252880" at bounding box center [228, 109] width 35 height 6
